Goal: Transaction & Acquisition: Purchase product/service

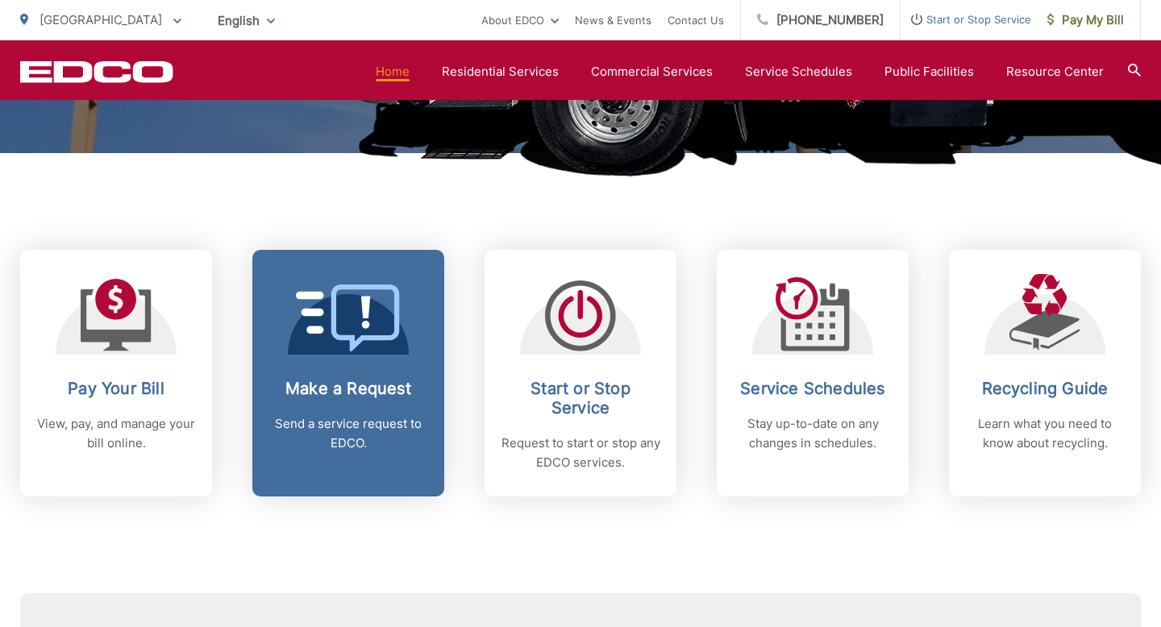
scroll to position [568, 0]
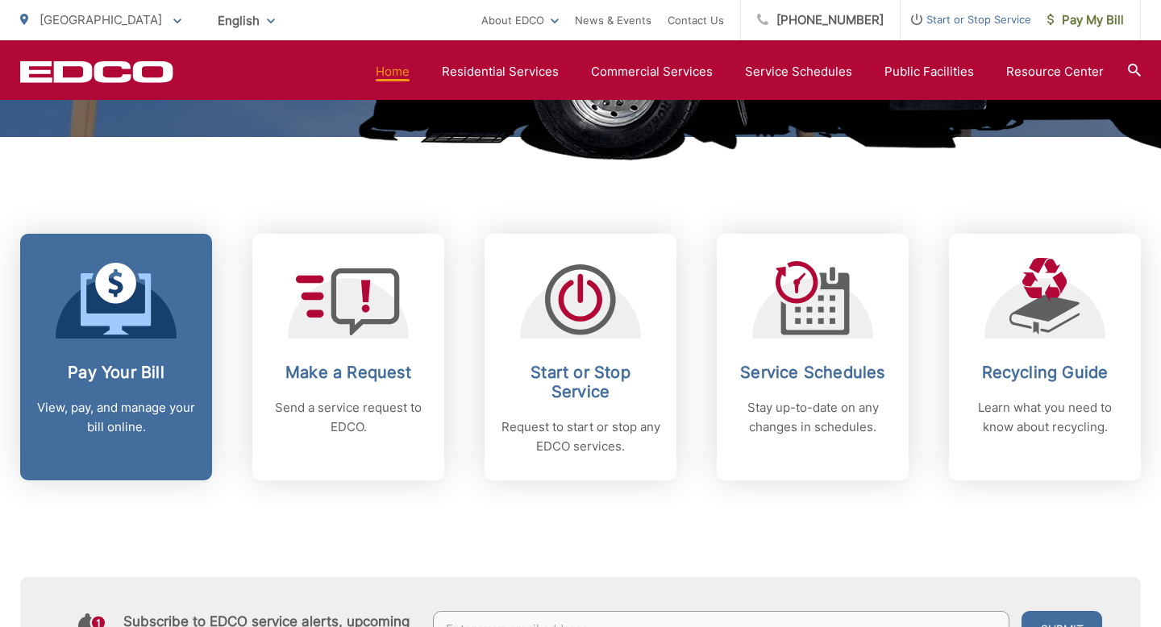
click at [129, 312] on icon at bounding box center [116, 299] width 71 height 73
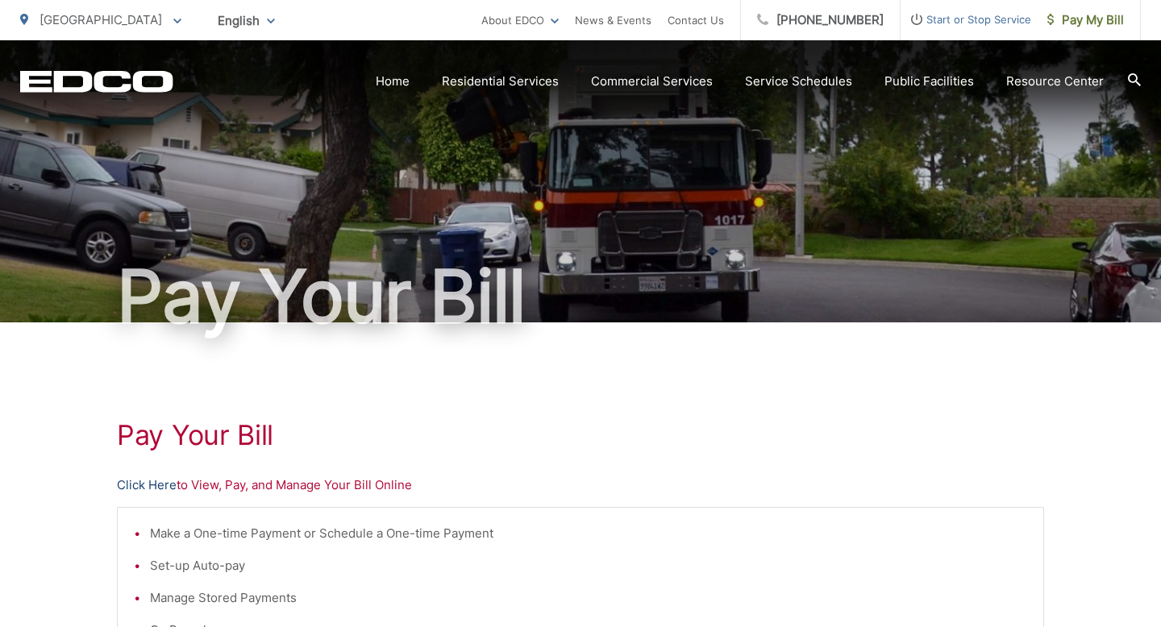
click at [155, 484] on link "Click Here" at bounding box center [147, 485] width 60 height 19
click at [145, 480] on link "Click Here" at bounding box center [147, 485] width 60 height 19
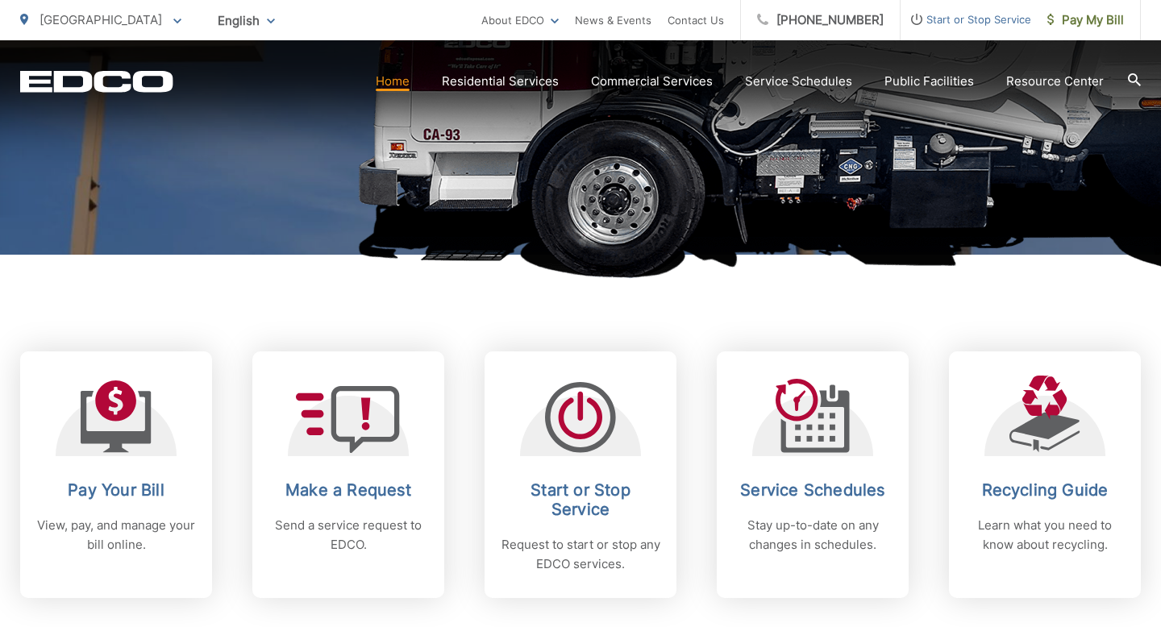
scroll to position [455, 0]
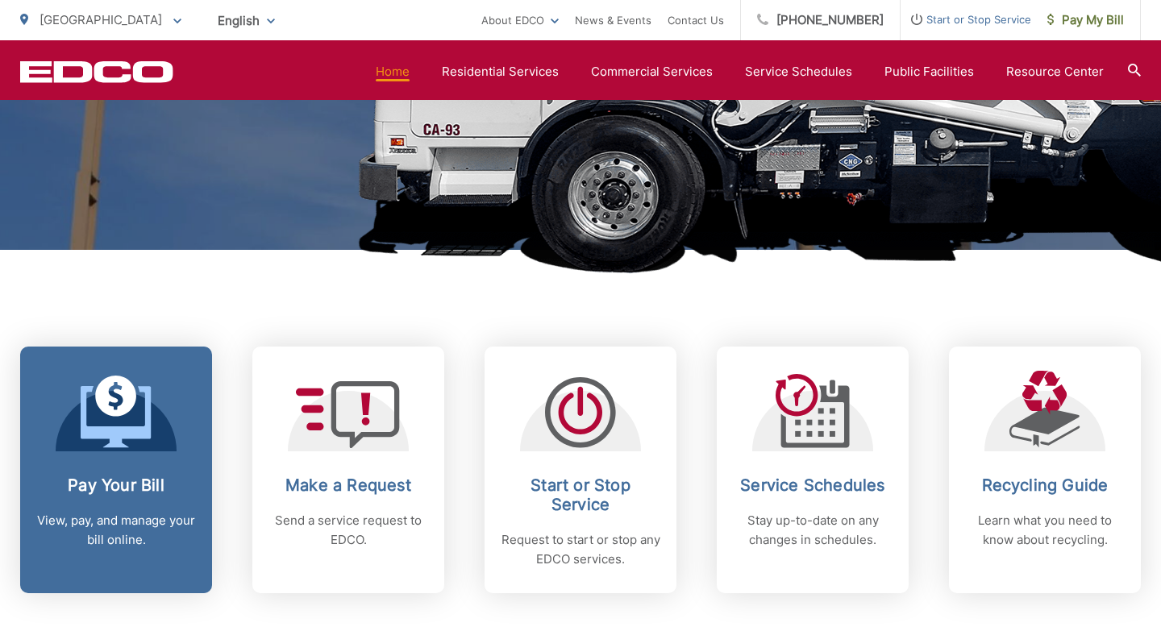
click at [126, 424] on icon at bounding box center [116, 412] width 71 height 73
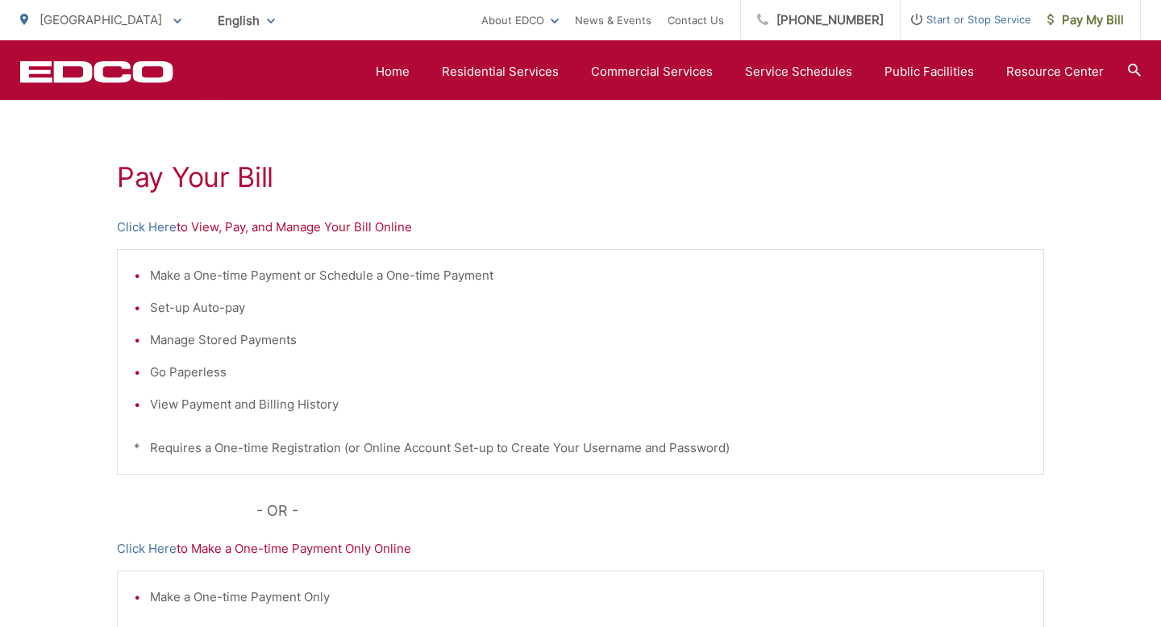
scroll to position [259, 0]
click at [161, 224] on link "Click Here" at bounding box center [147, 226] width 60 height 19
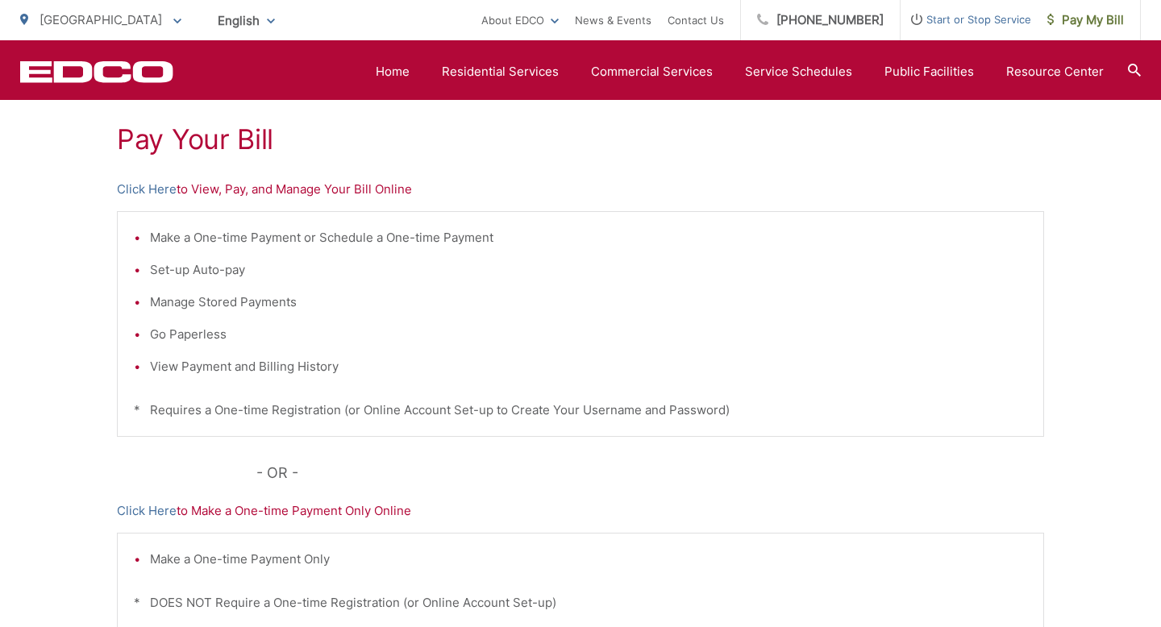
scroll to position [239, 0]
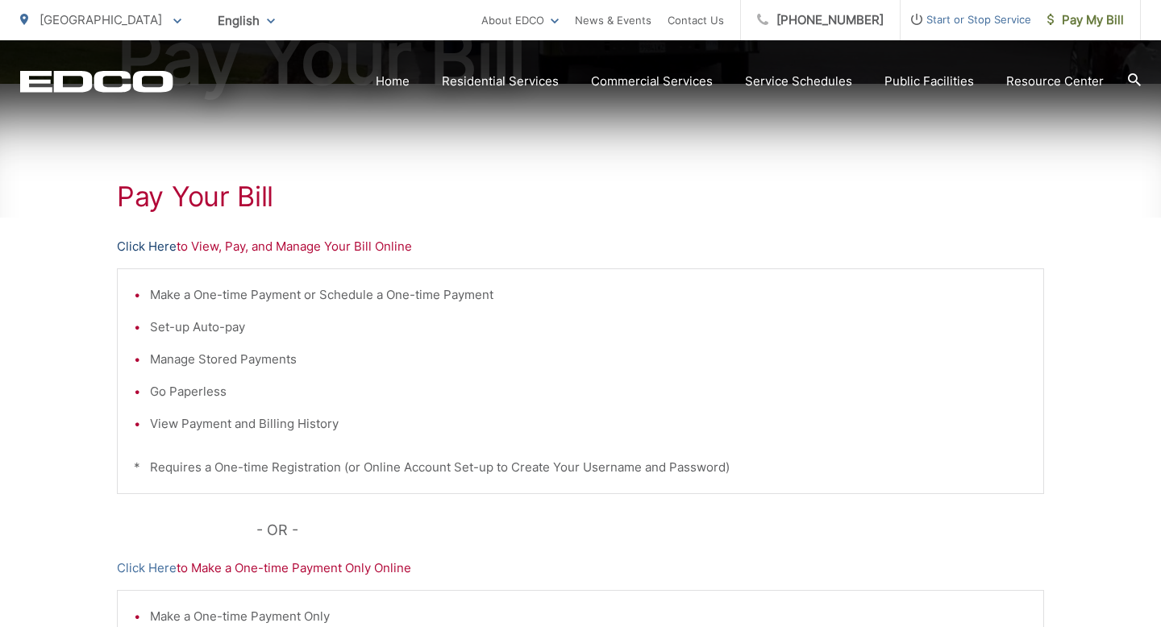
click at [162, 244] on link "Click Here" at bounding box center [147, 246] width 60 height 19
click at [148, 252] on link "Click Here" at bounding box center [147, 246] width 60 height 19
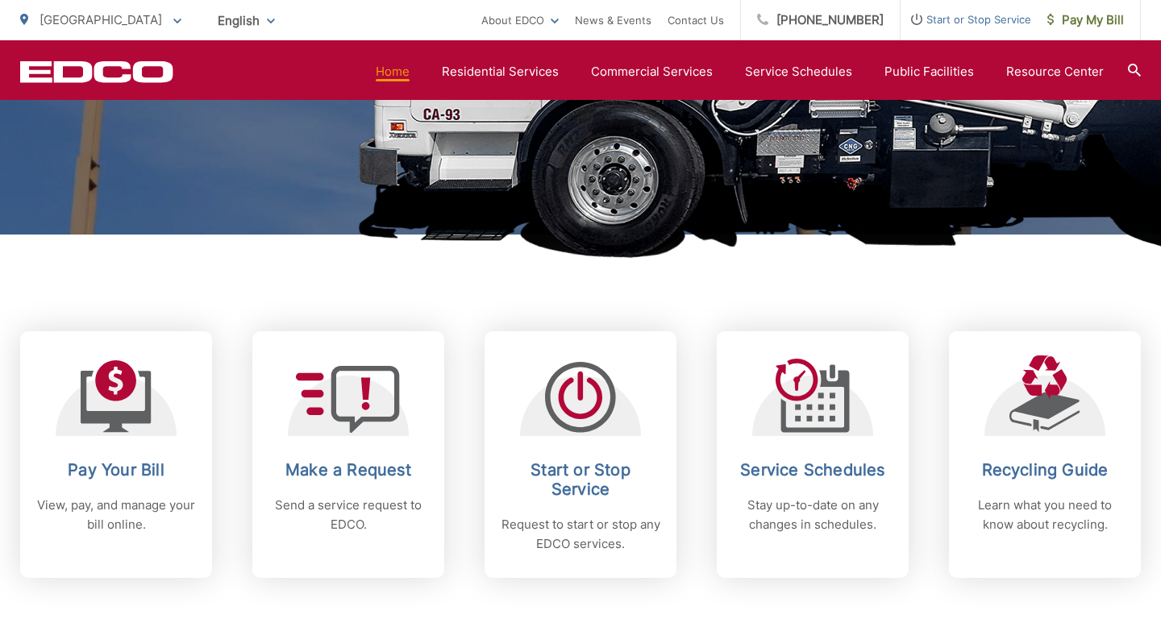
scroll to position [473, 0]
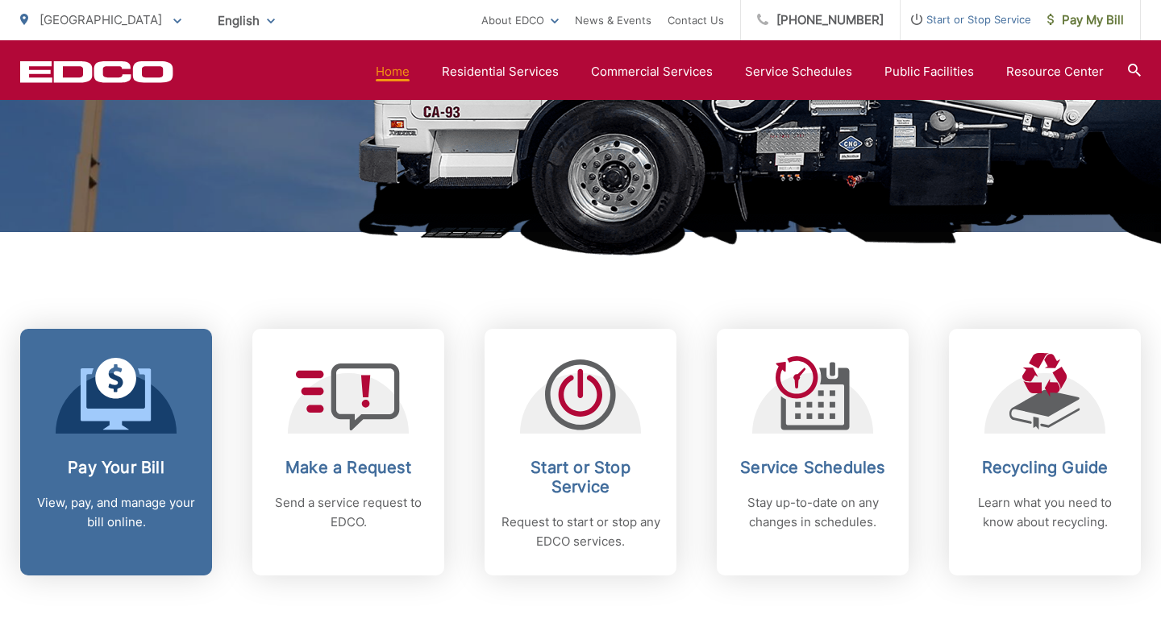
click at [151, 405] on icon at bounding box center [116, 394] width 71 height 73
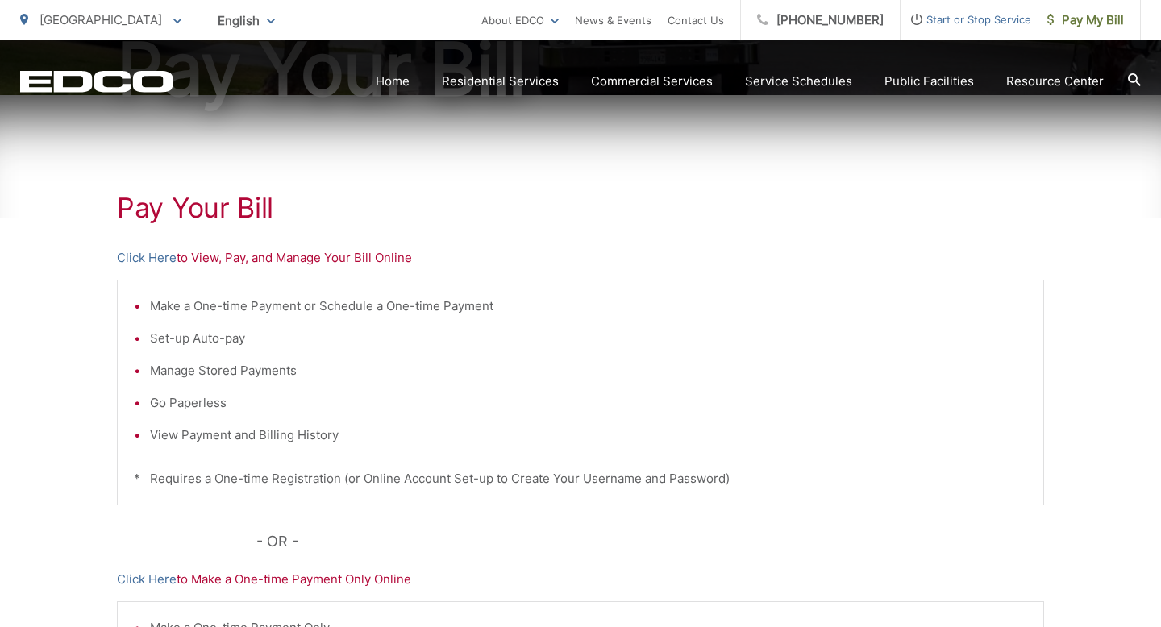
scroll to position [231, 0]
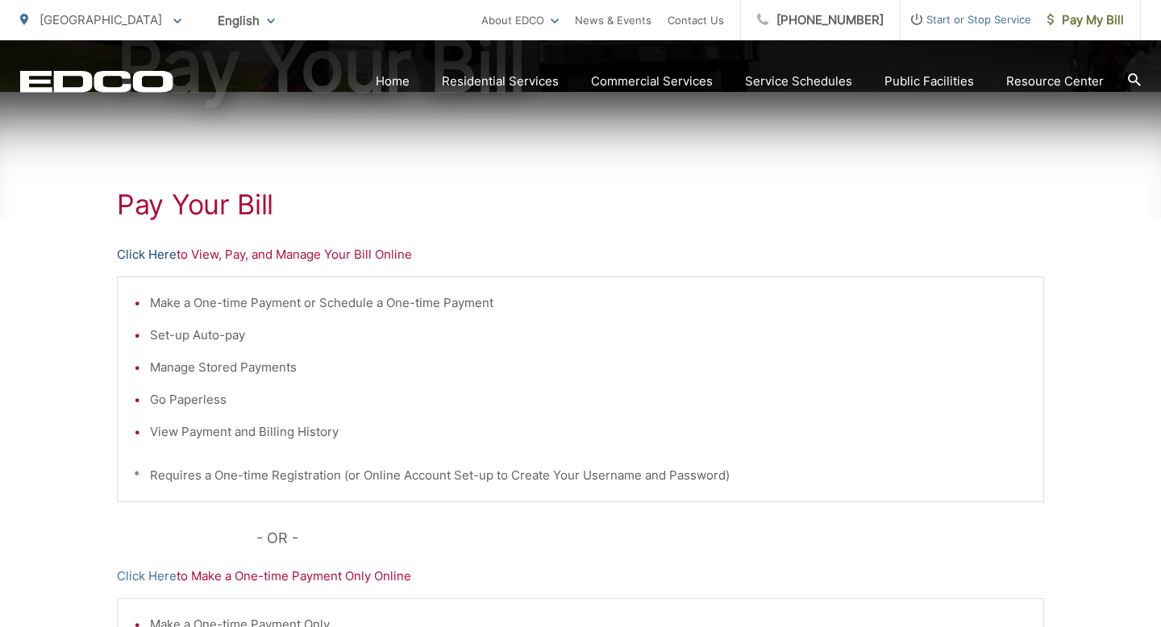
click at [149, 256] on link "Click Here" at bounding box center [147, 254] width 60 height 19
